Goal: Task Accomplishment & Management: Complete application form

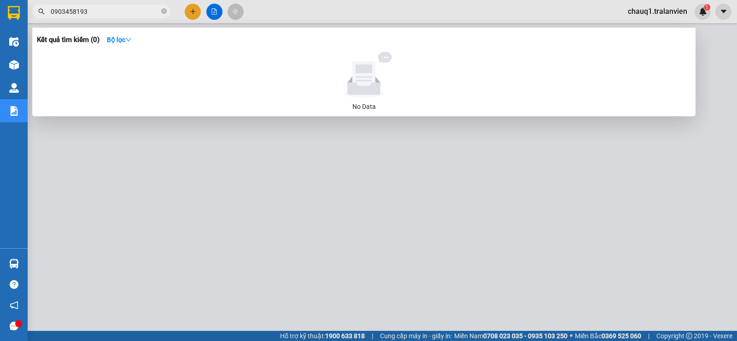
click at [189, 9] on div at bounding box center [368, 170] width 737 height 341
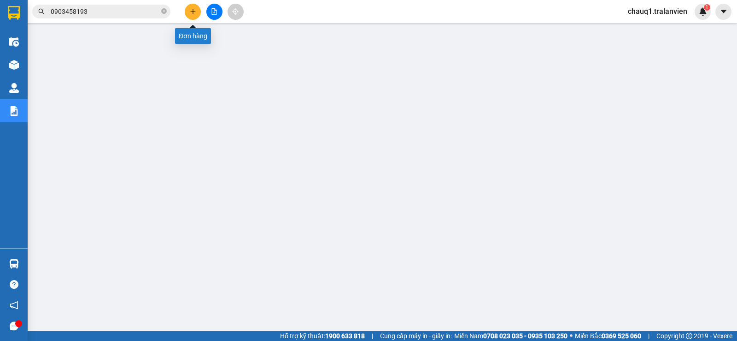
click at [190, 9] on icon "plus" at bounding box center [193, 11] width 6 height 6
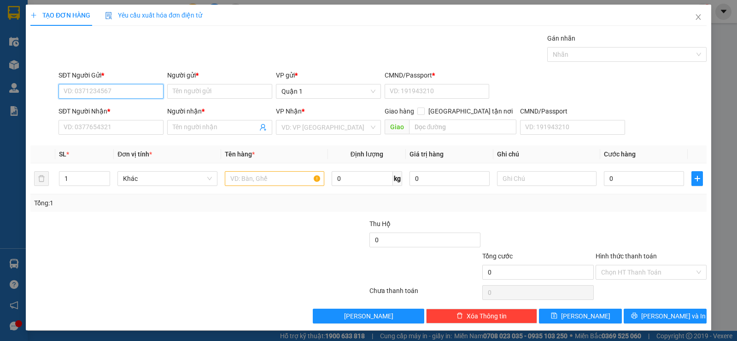
click at [107, 90] on input "SĐT Người Gửi *" at bounding box center [111, 91] width 105 height 15
type input "0986031348"
click at [137, 109] on div "0986031348 - DUNG" at bounding box center [110, 110] width 93 height 10
type input "DUNG"
type input "1"
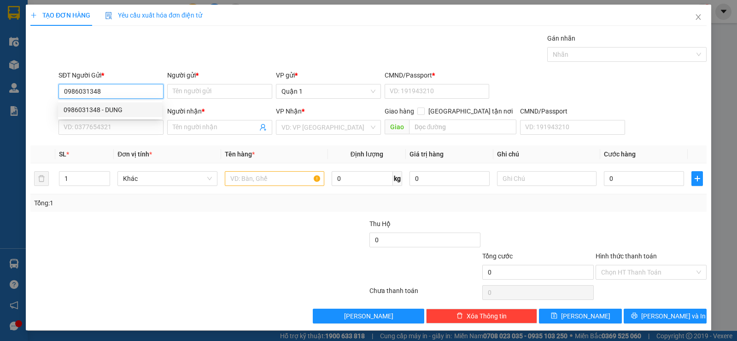
type input "0905020902"
type input "TRANG"
type input "0986031348"
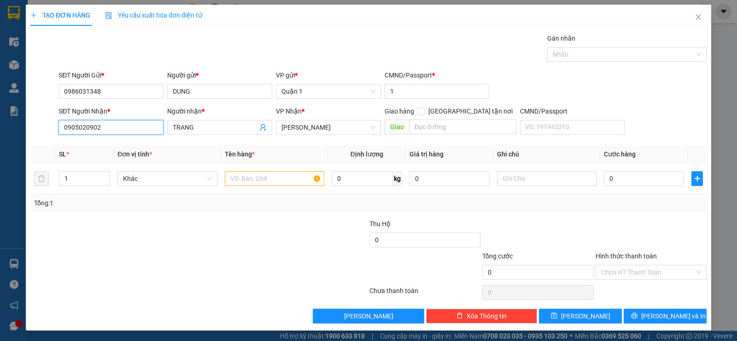
click at [130, 128] on input "0905020902" at bounding box center [111, 127] width 105 height 15
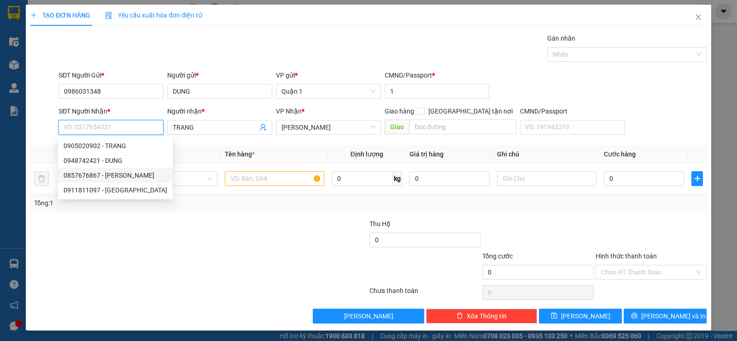
click at [132, 176] on div "0857676867 - [PERSON_NAME]" at bounding box center [116, 175] width 104 height 10
type input "0857676867"
type input "PHONG"
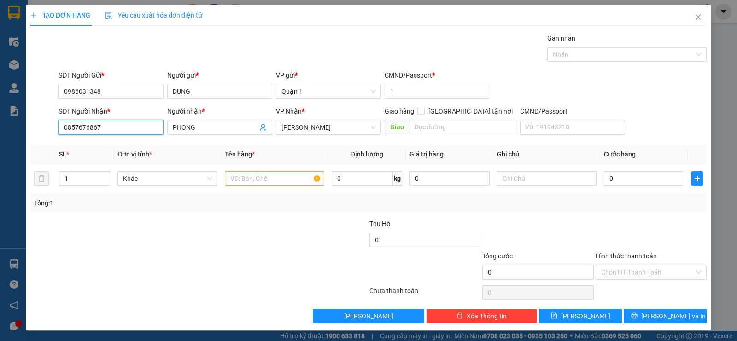
click at [97, 131] on input "0857676867" at bounding box center [111, 127] width 105 height 15
click at [99, 131] on input "0857676867" at bounding box center [111, 127] width 105 height 15
click at [100, 131] on input "0857676867" at bounding box center [111, 127] width 105 height 15
type input "0857676867"
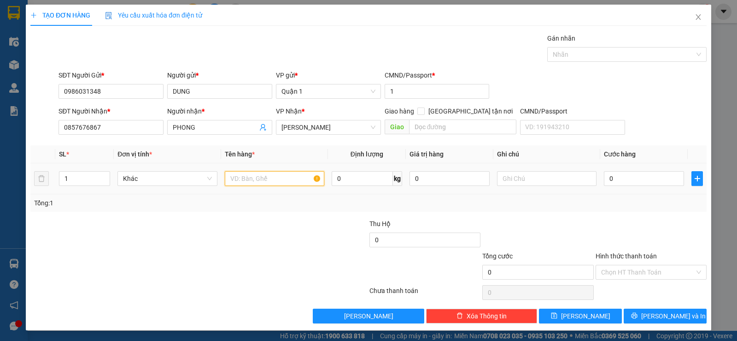
click at [257, 172] on input "text" at bounding box center [275, 178] width 100 height 15
click at [73, 178] on input "1" at bounding box center [84, 178] width 50 height 14
type input "2"
click at [294, 182] on input "text" at bounding box center [275, 178] width 100 height 15
type input "2 THÙNG GIẤY"
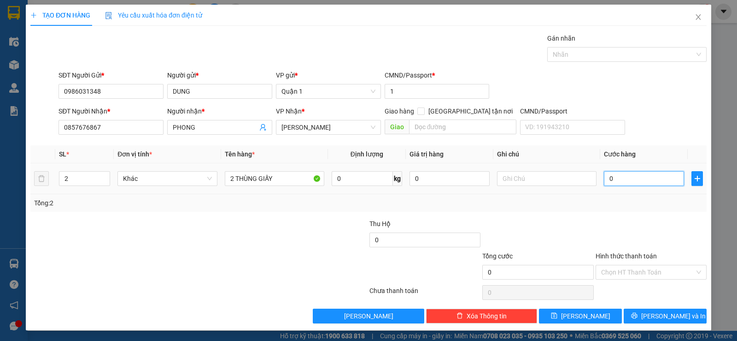
click at [629, 181] on input "0" at bounding box center [644, 178] width 80 height 15
type input "1"
type input "10"
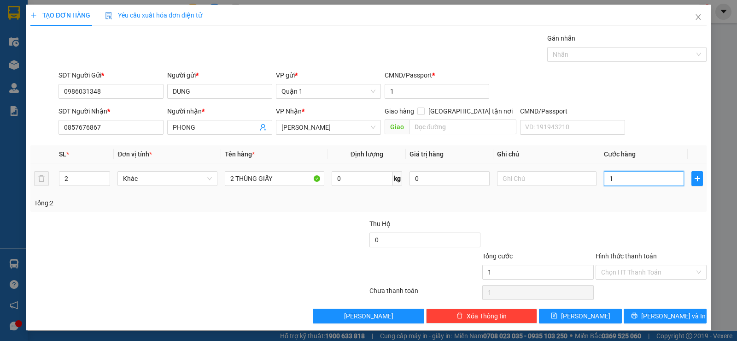
type input "10"
type input "100"
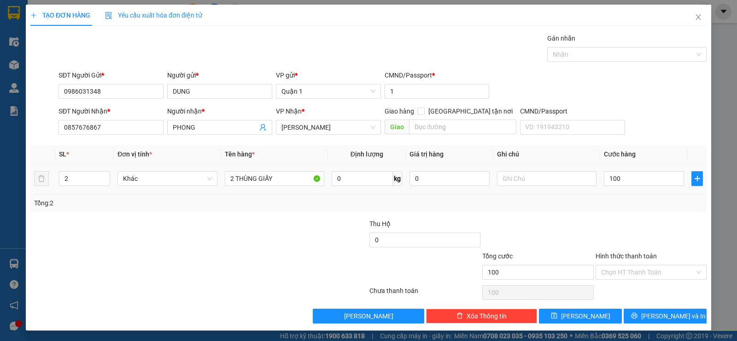
type input "100.000"
click at [608, 224] on div at bounding box center [651, 234] width 113 height 32
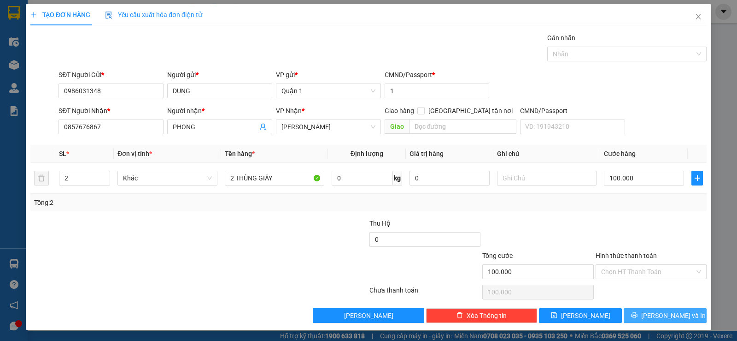
click at [665, 321] on button "[PERSON_NAME] và In" at bounding box center [665, 315] width 83 height 15
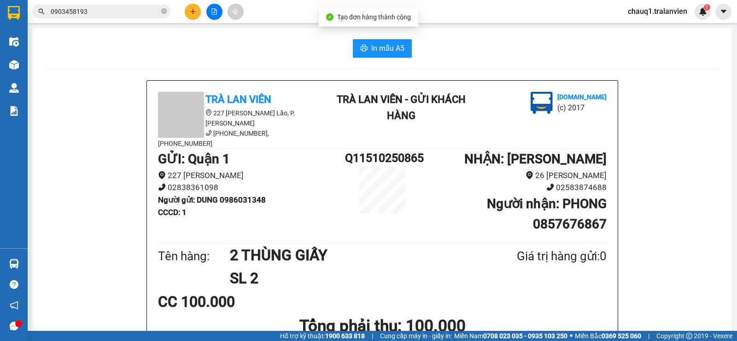
click at [373, 47] on span "In mẫu A5" at bounding box center [387, 48] width 33 height 12
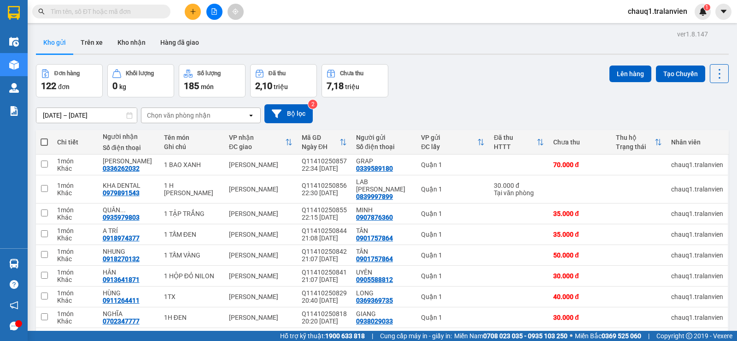
click at [68, 12] on input "text" at bounding box center [105, 11] width 109 height 10
paste input "0857676867"
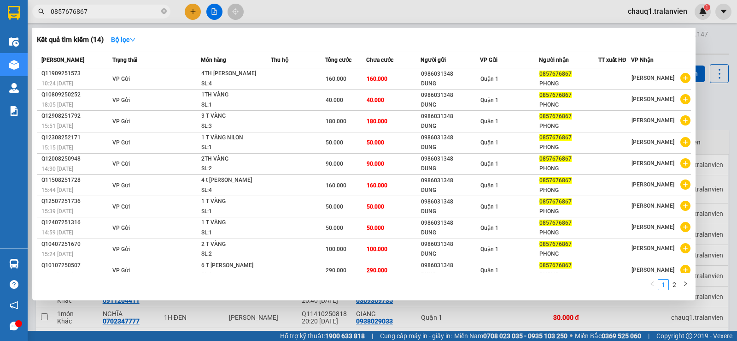
type input "0857676867"
